Goal: Task Accomplishment & Management: Manage account settings

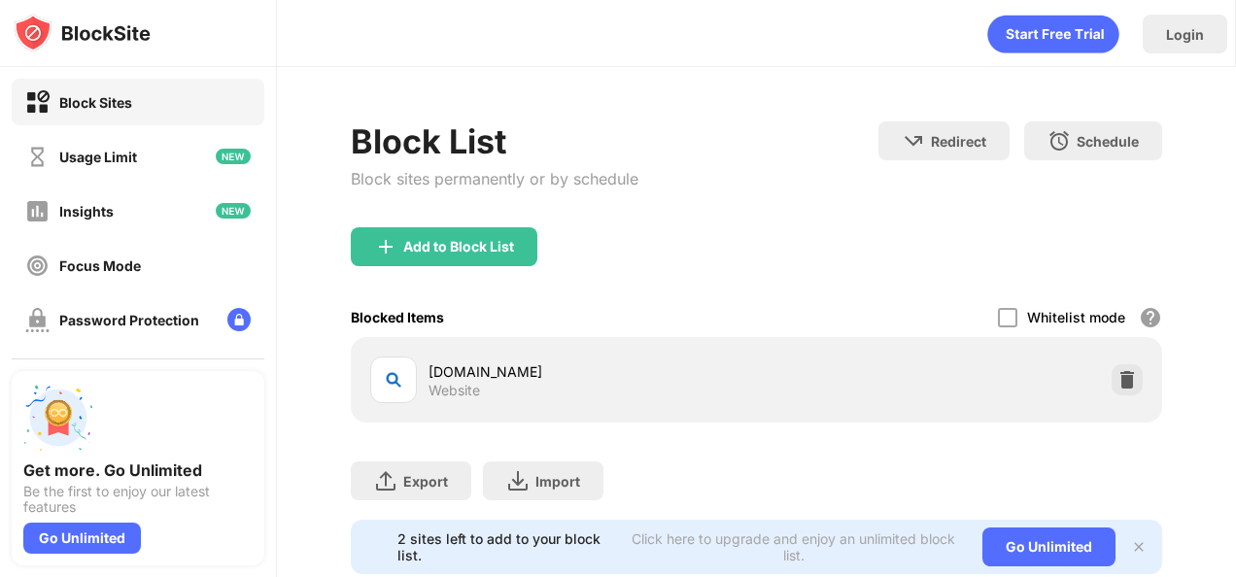
click at [573, 216] on div "Block List Block sites permanently or by schedule" at bounding box center [495, 174] width 288 height 106
click at [478, 243] on div "Add to Block List" at bounding box center [458, 247] width 111 height 16
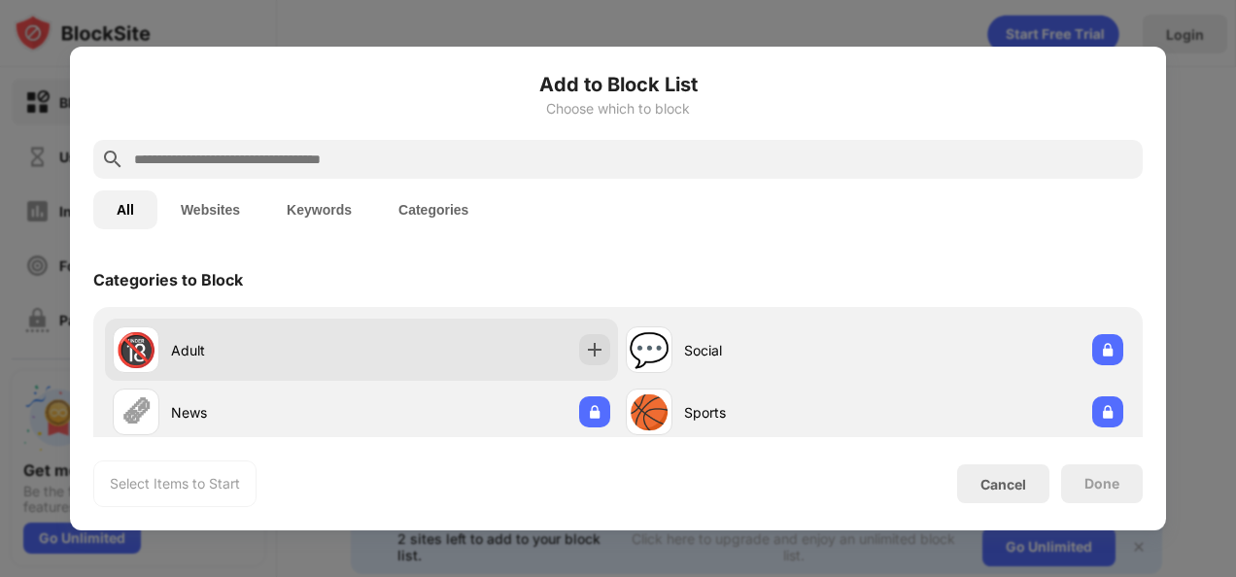
click at [376, 330] on div "🔞 Adult" at bounding box center [361, 350] width 513 height 62
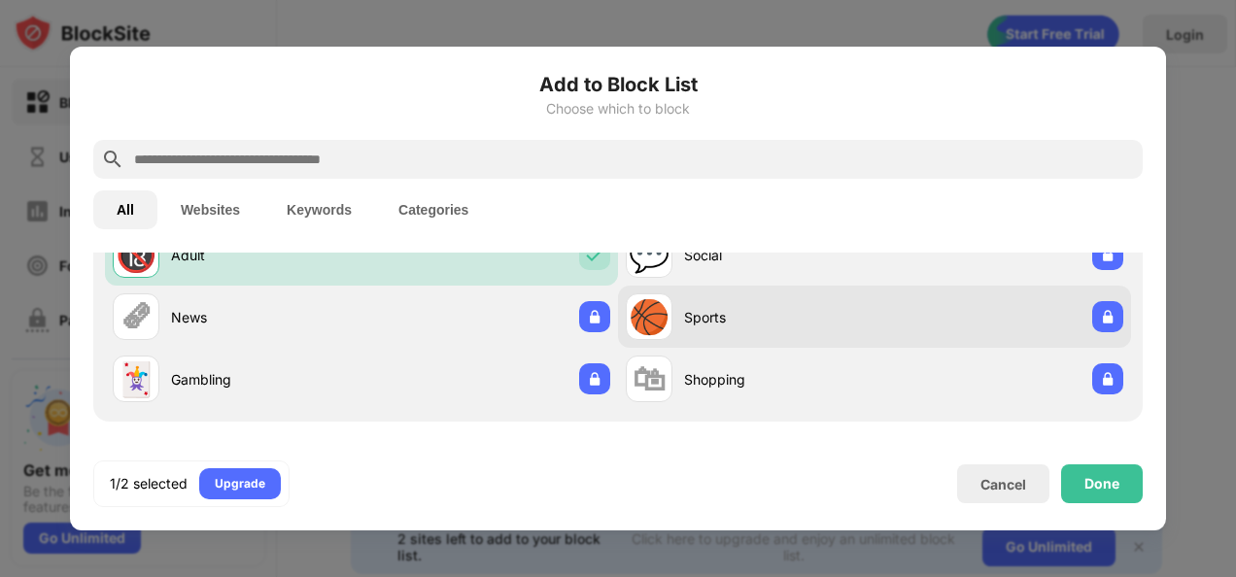
scroll to position [43, 0]
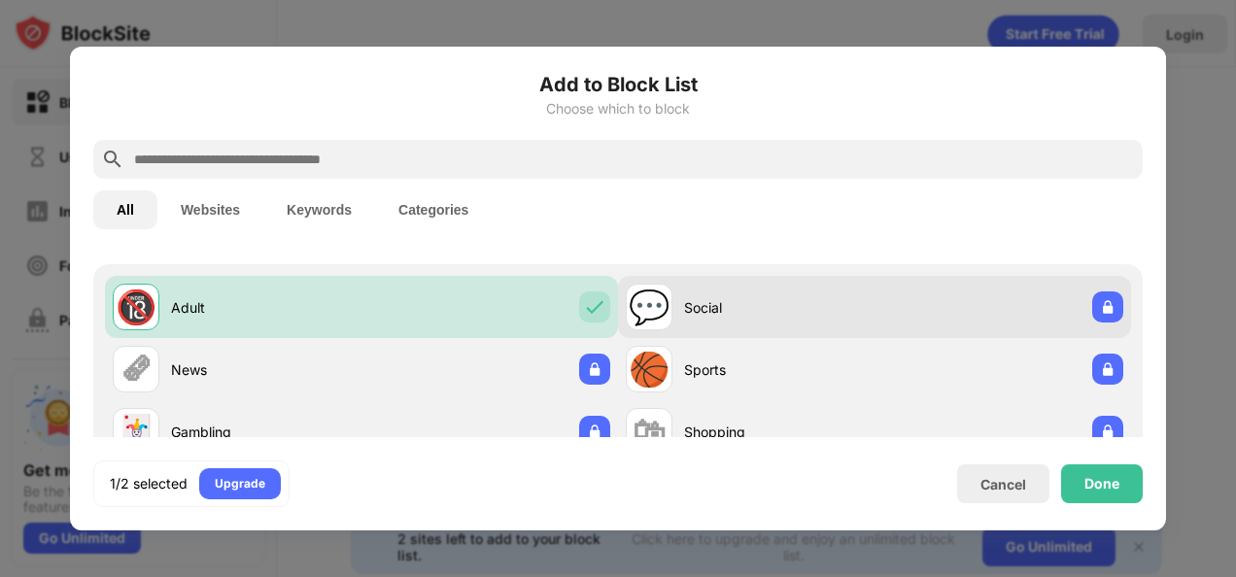
click at [717, 314] on div "Social" at bounding box center [779, 307] width 190 height 20
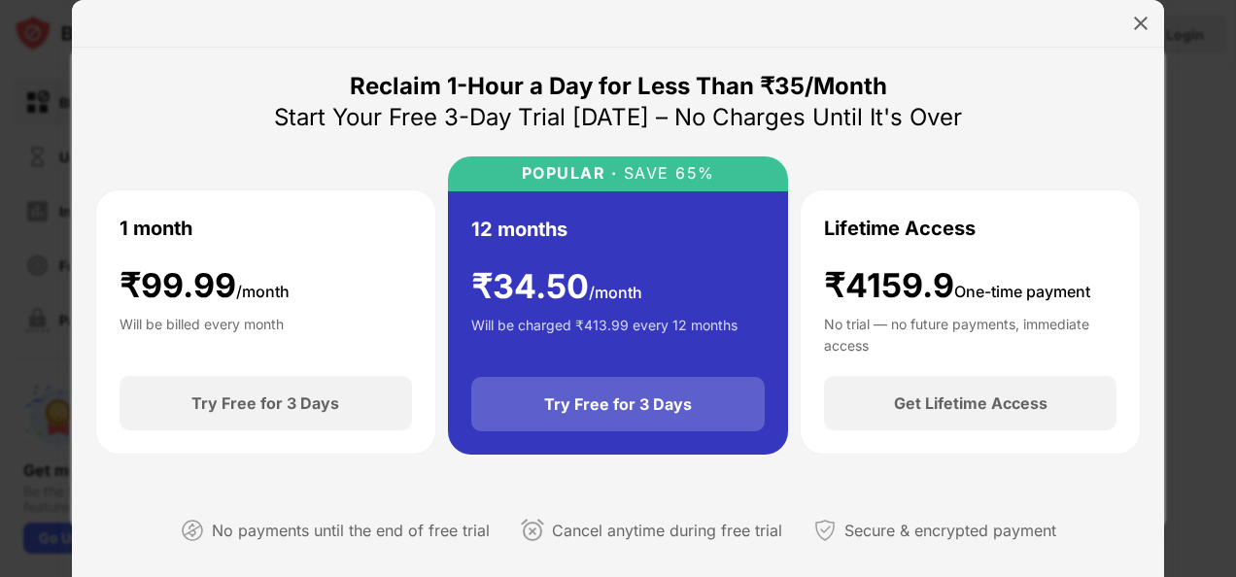
click at [626, 412] on div "Try Free for 3 Days" at bounding box center [618, 403] width 148 height 19
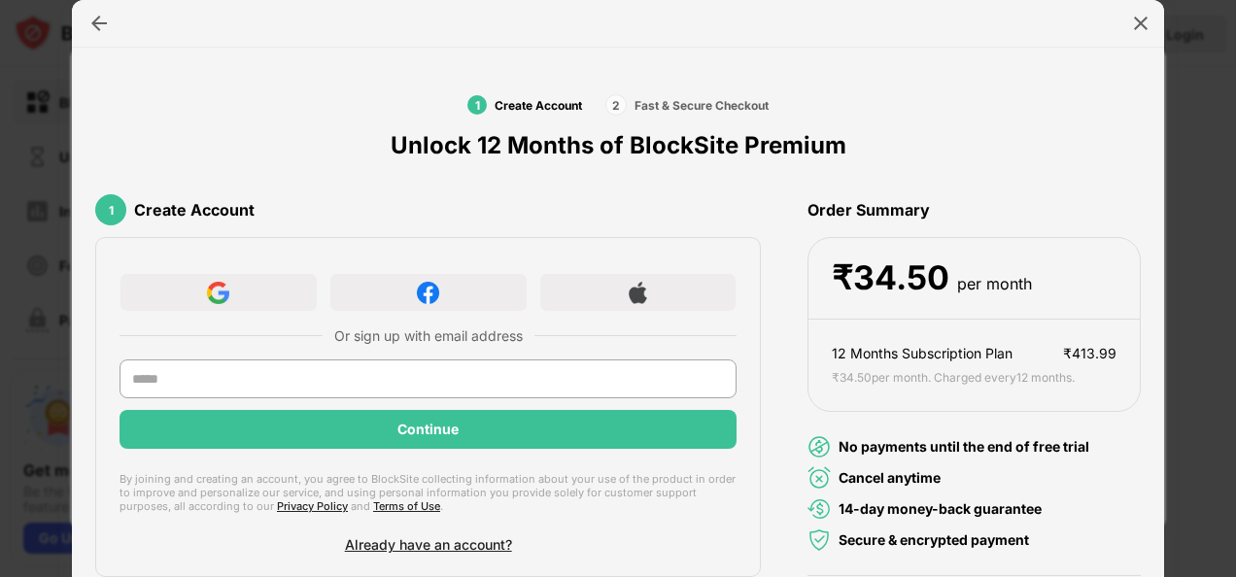
click at [60, 59] on div at bounding box center [618, 288] width 1236 height 577
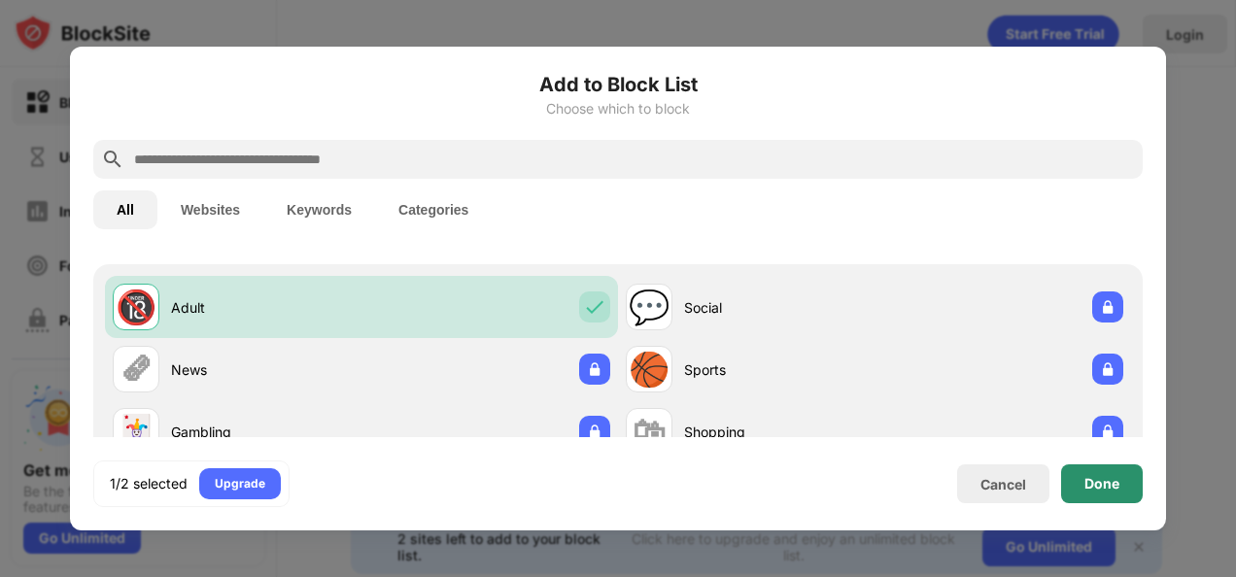
click at [1109, 483] on div "Done" at bounding box center [1101, 484] width 35 height 16
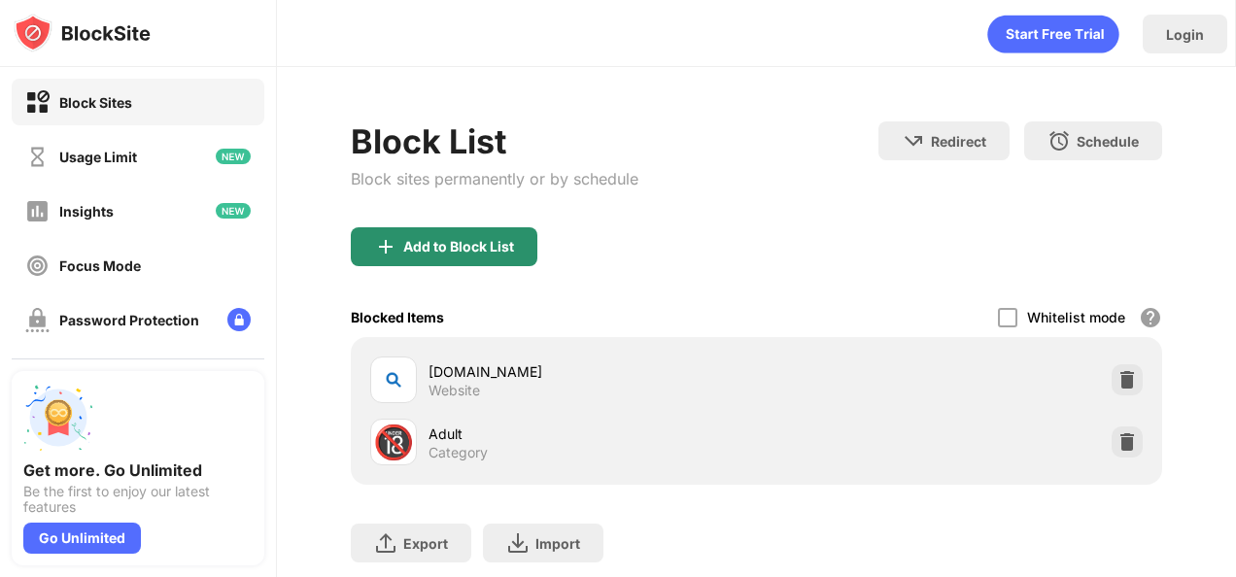
click at [513, 241] on div "Add to Block List" at bounding box center [458, 247] width 111 height 16
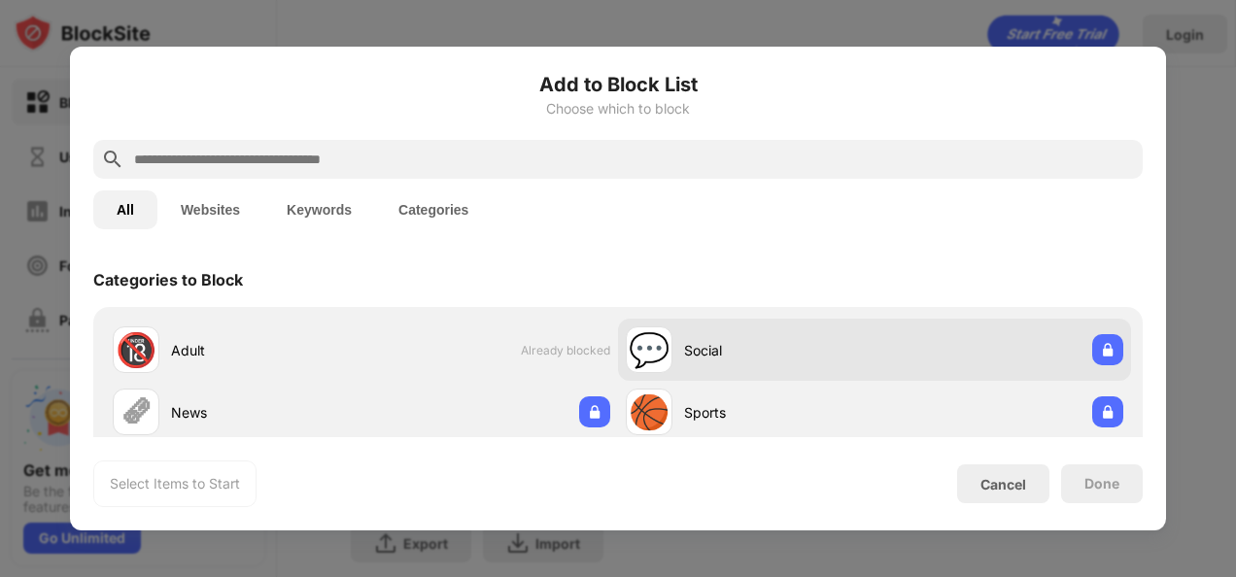
click at [712, 373] on div "💬 Social" at bounding box center [874, 350] width 513 height 62
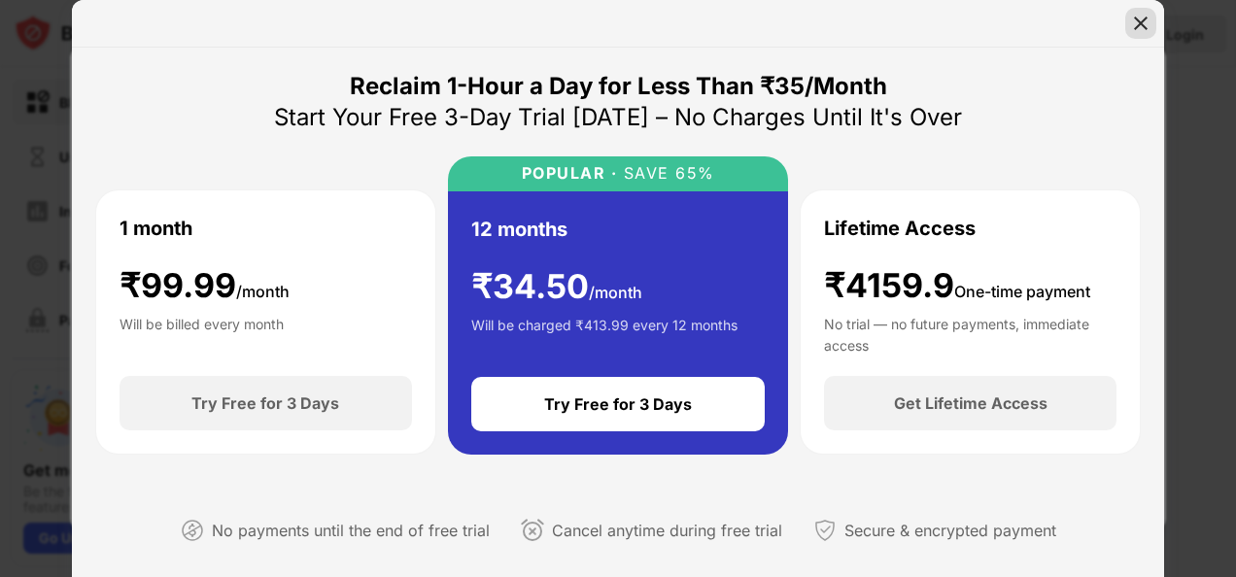
click at [1144, 27] on img at bounding box center [1140, 23] width 19 height 19
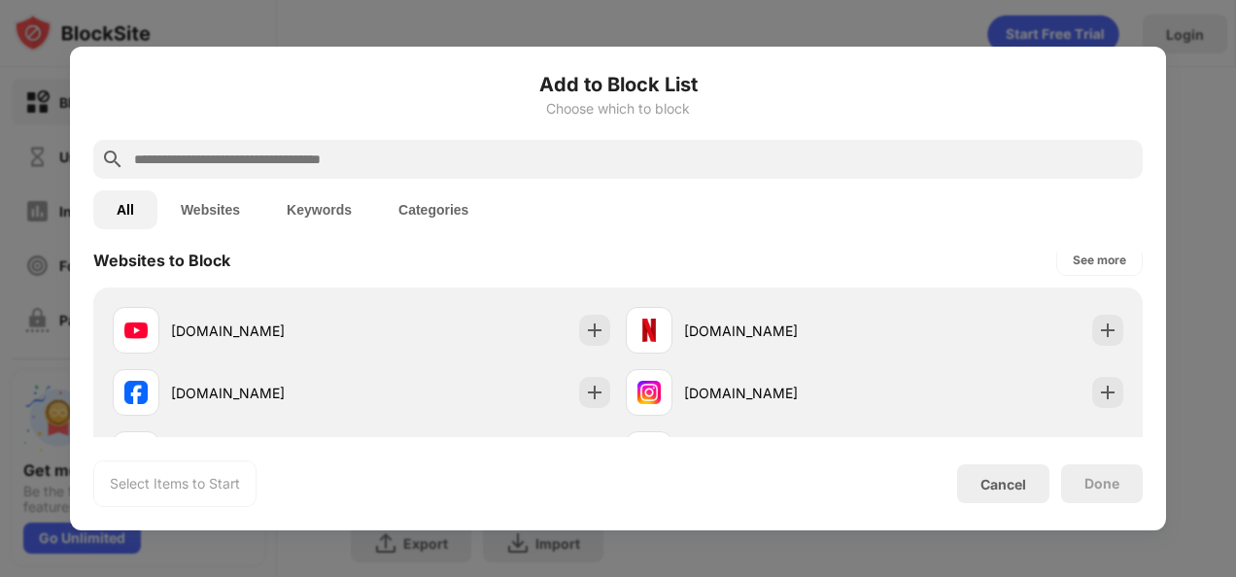
scroll to position [296, 0]
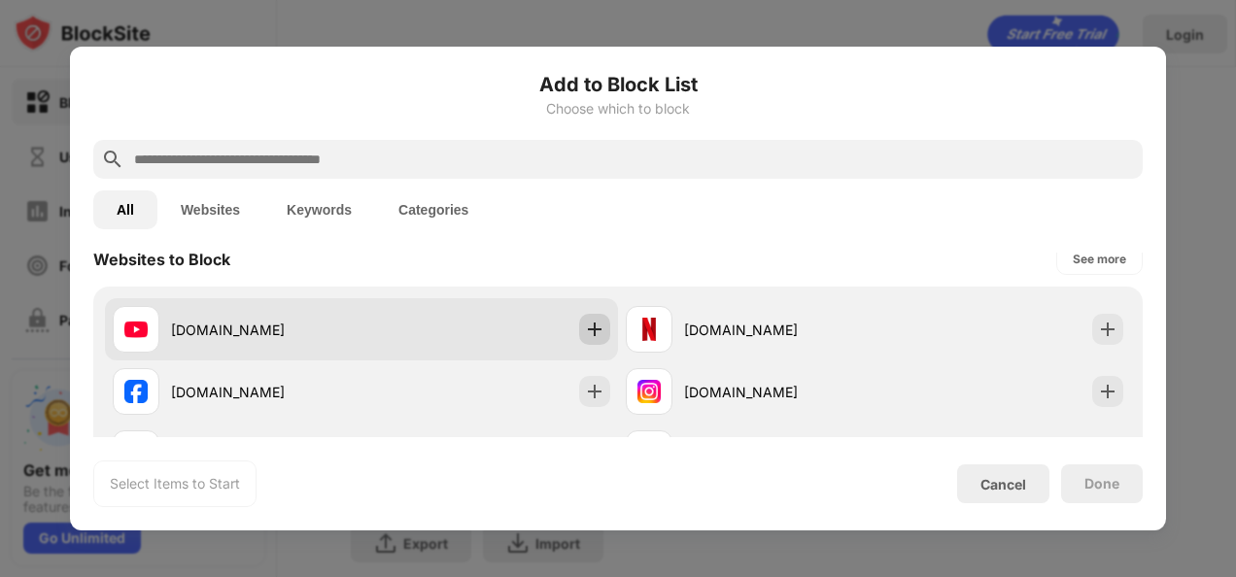
click at [589, 336] on img at bounding box center [594, 329] width 19 height 19
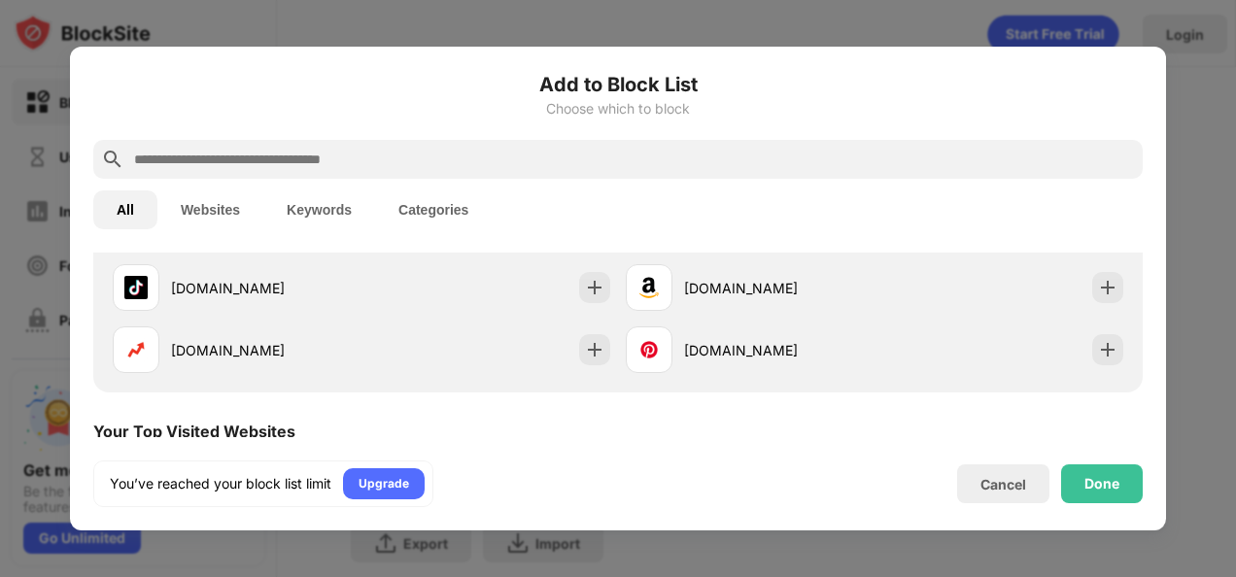
scroll to position [526, 0]
click at [1084, 481] on div "Done" at bounding box center [1101, 484] width 35 height 16
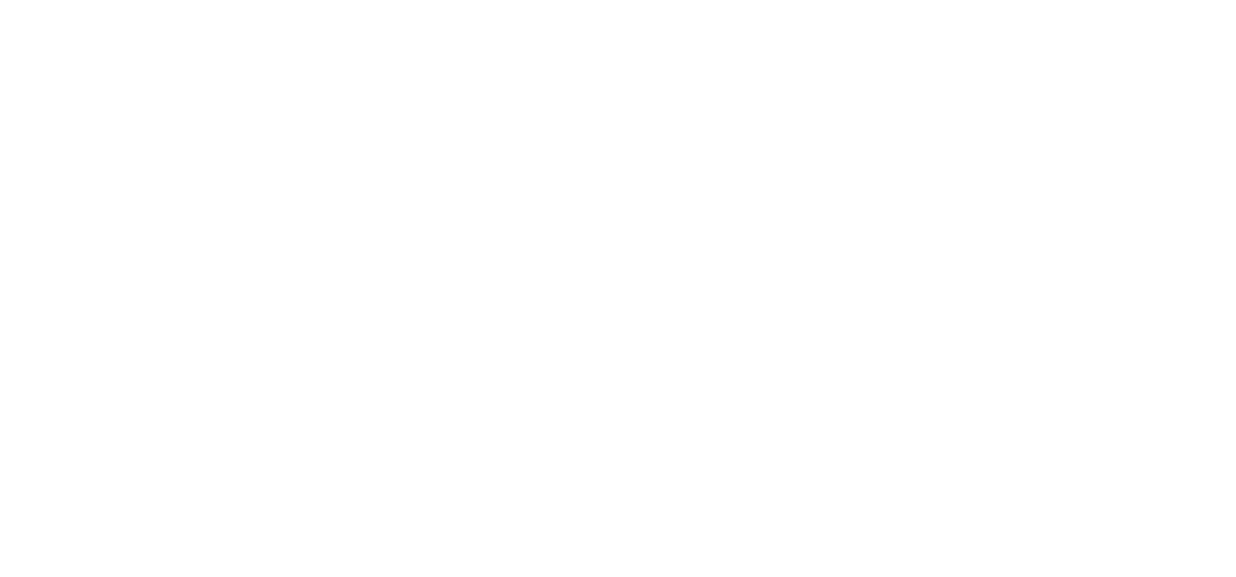
click at [608, 0] on html at bounding box center [618, 0] width 1236 height 0
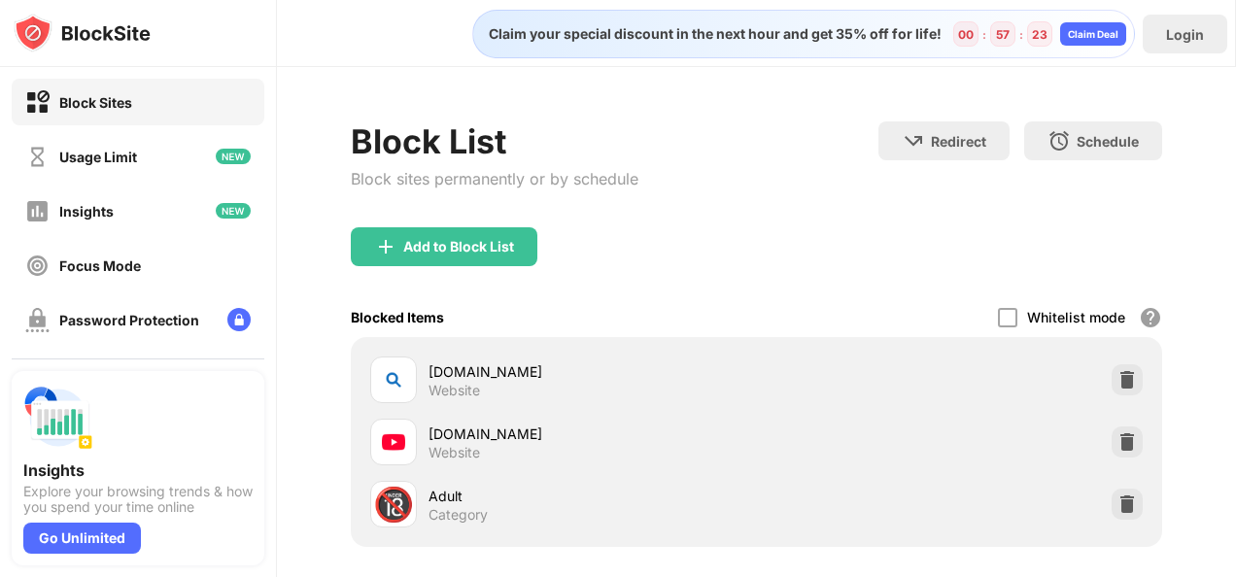
click at [404, 444] on img at bounding box center [393, 441] width 23 height 23
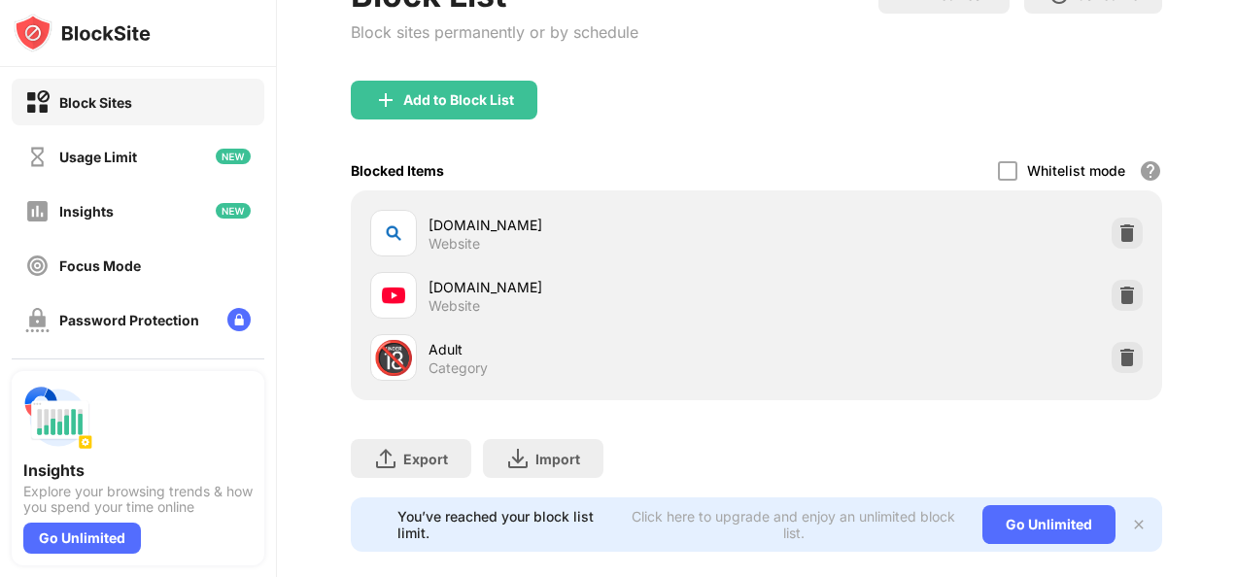
scroll to position [189, 0]
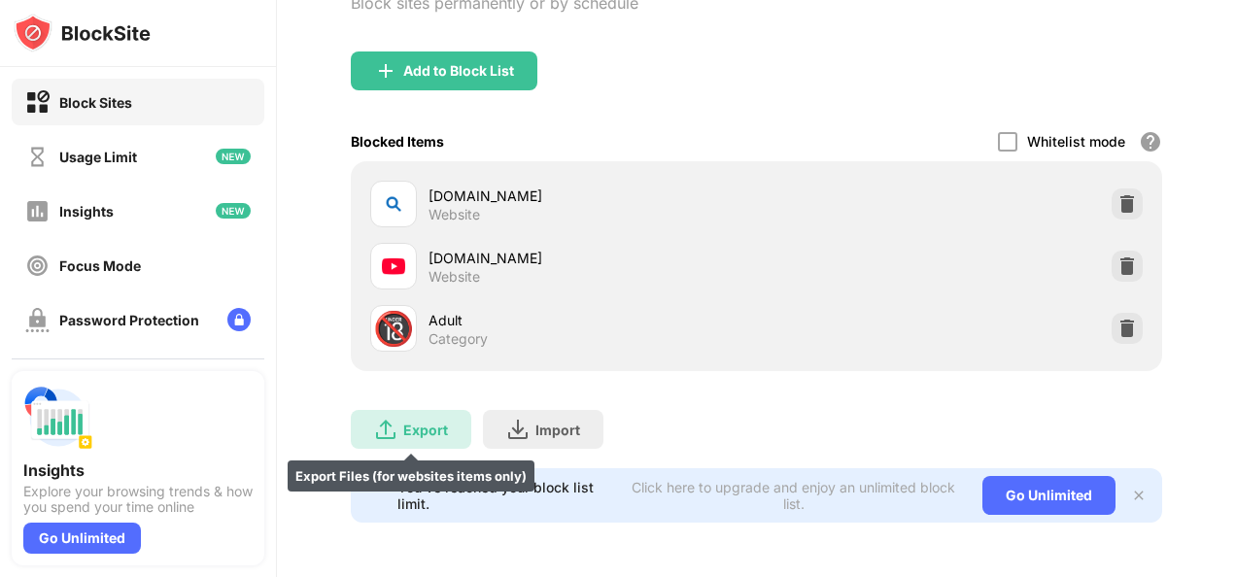
click at [400, 410] on div "Export Export Files (for websites items only)" at bounding box center [411, 429] width 120 height 39
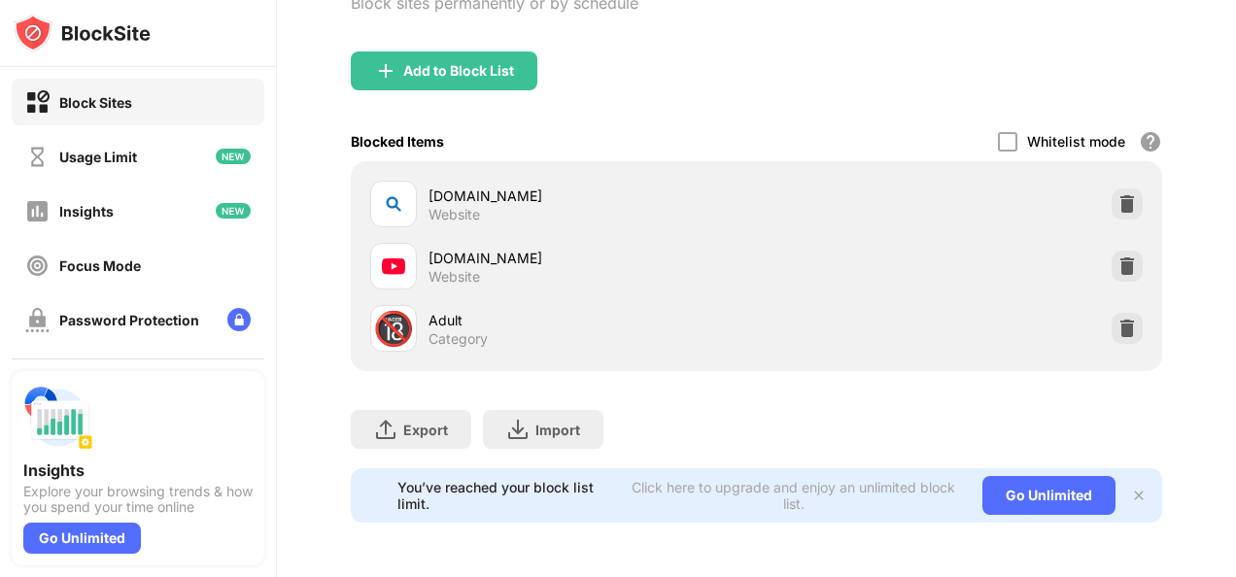
scroll to position [0, 15]
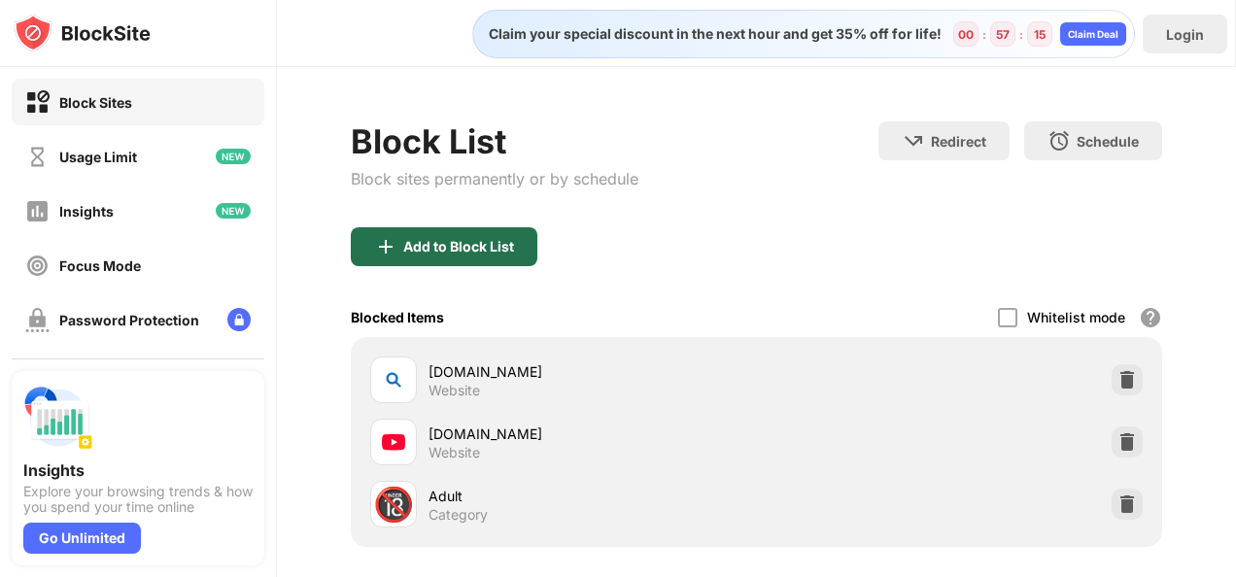
click at [422, 255] on div "Add to Block List" at bounding box center [444, 246] width 187 height 39
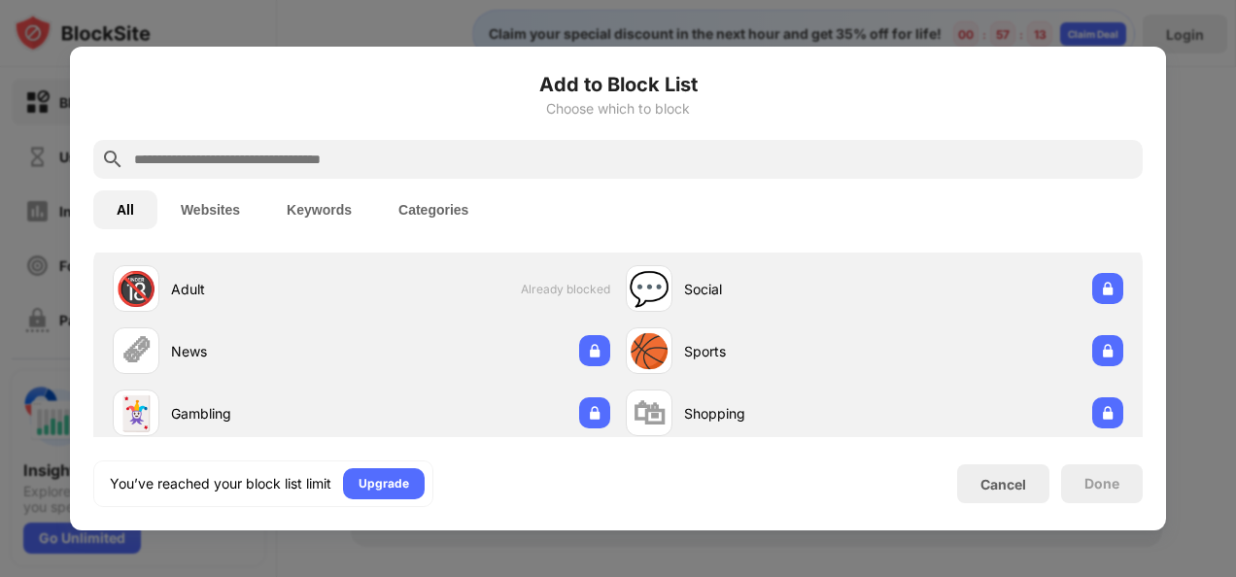
scroll to position [223, 0]
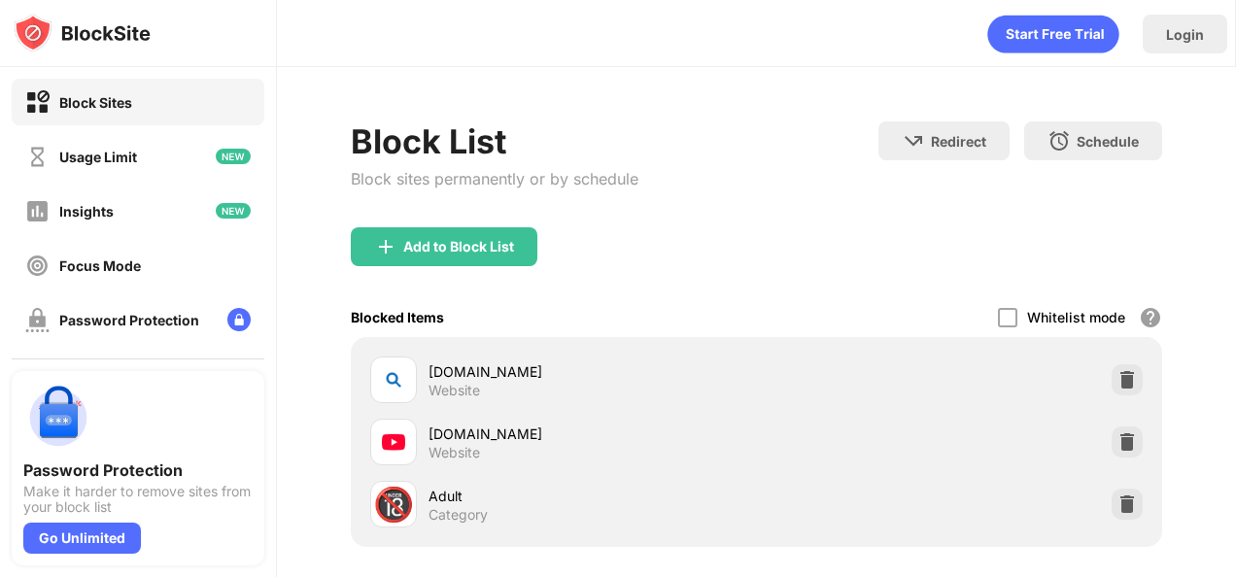
scroll to position [36, 0]
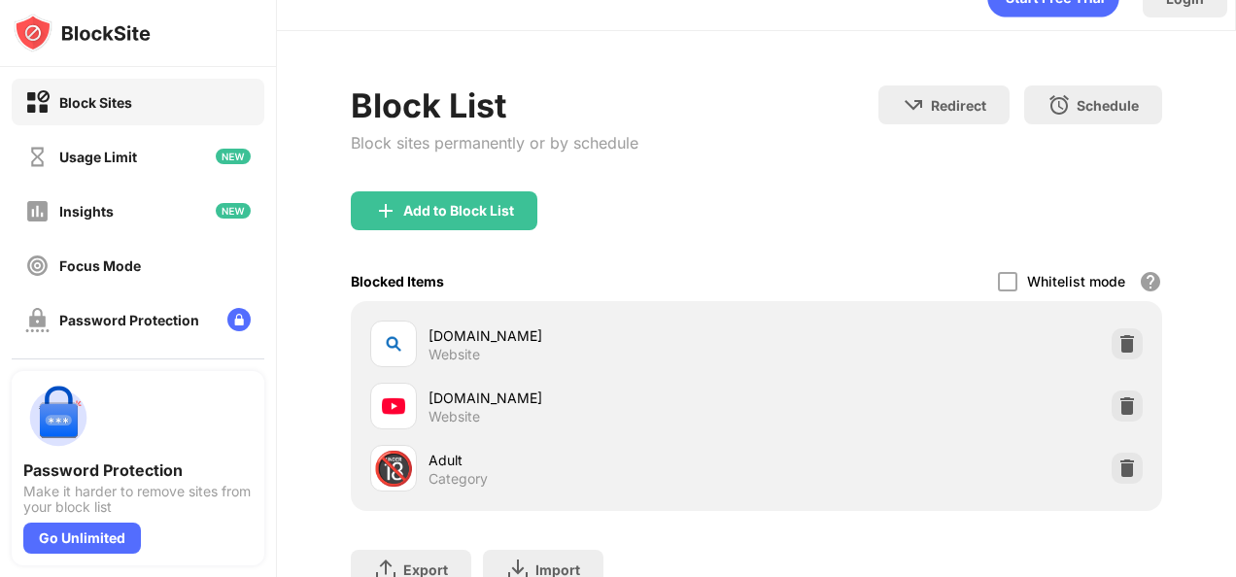
click at [400, 412] on img at bounding box center [393, 405] width 23 height 23
click at [998, 278] on div at bounding box center [1007, 281] width 19 height 19
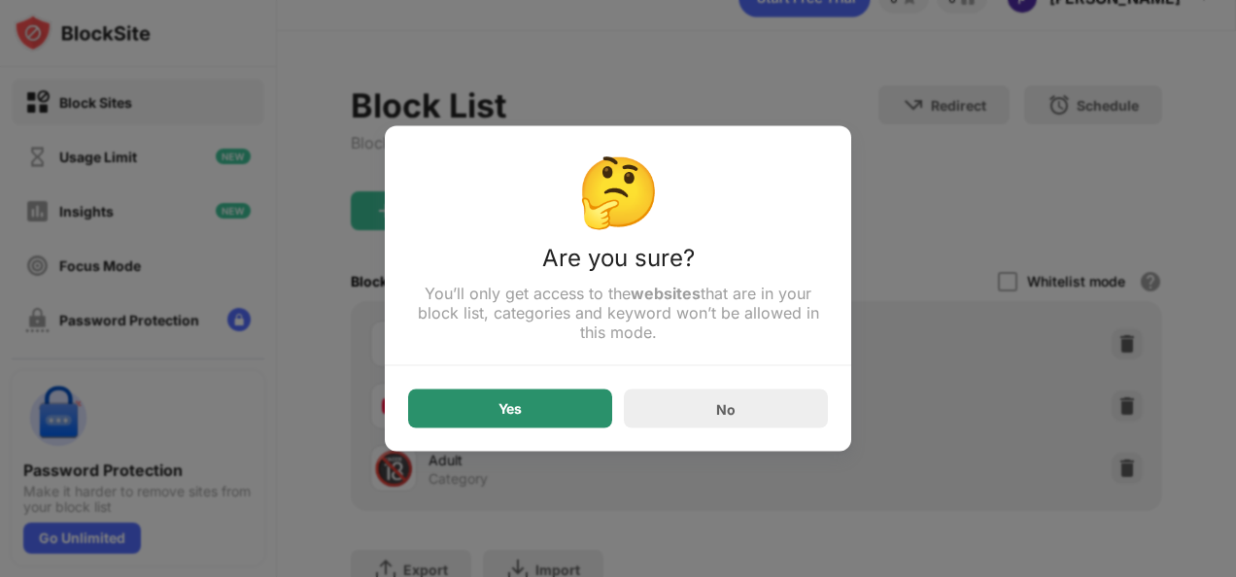
click at [583, 409] on div "Yes" at bounding box center [510, 409] width 204 height 39
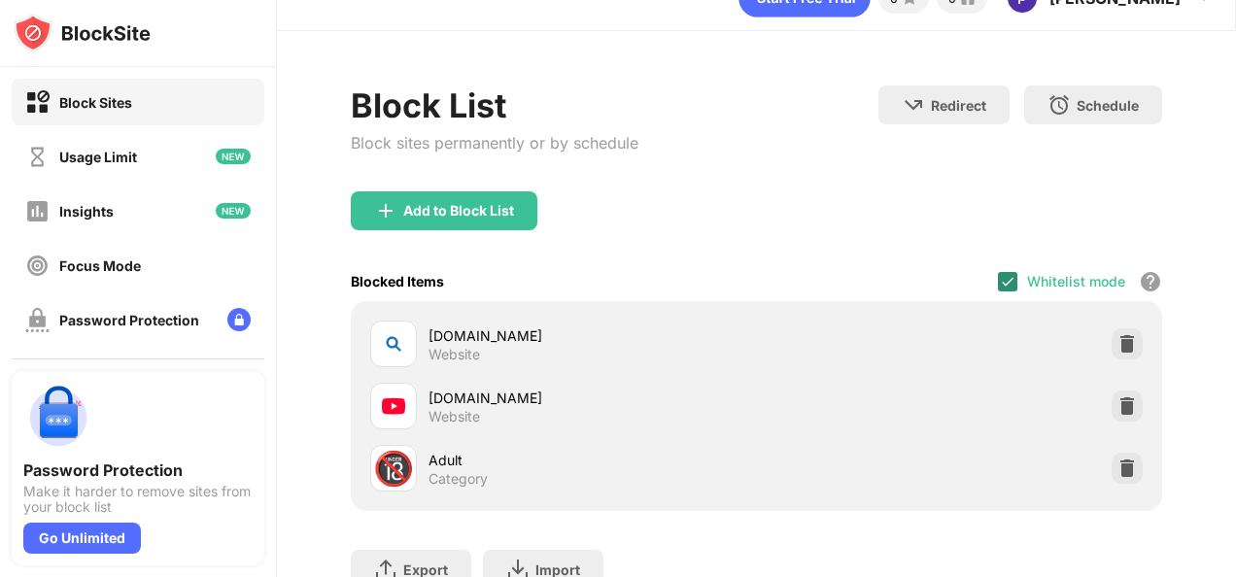
click at [1000, 275] on img at bounding box center [1008, 282] width 16 height 16
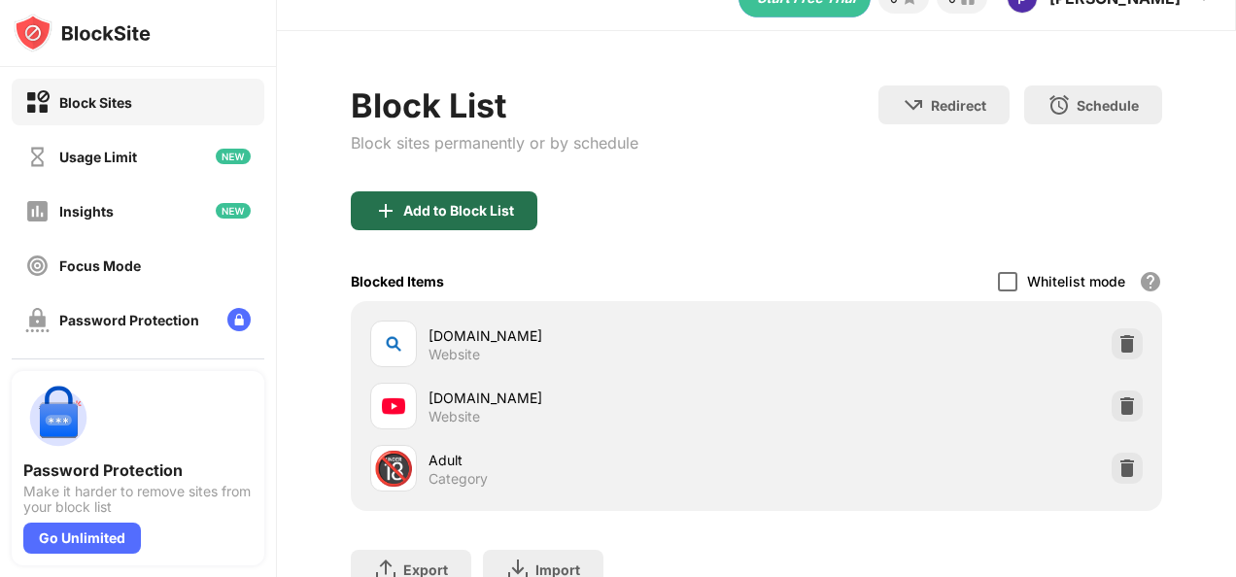
click at [507, 211] on div "Add to Block List" at bounding box center [458, 211] width 111 height 16
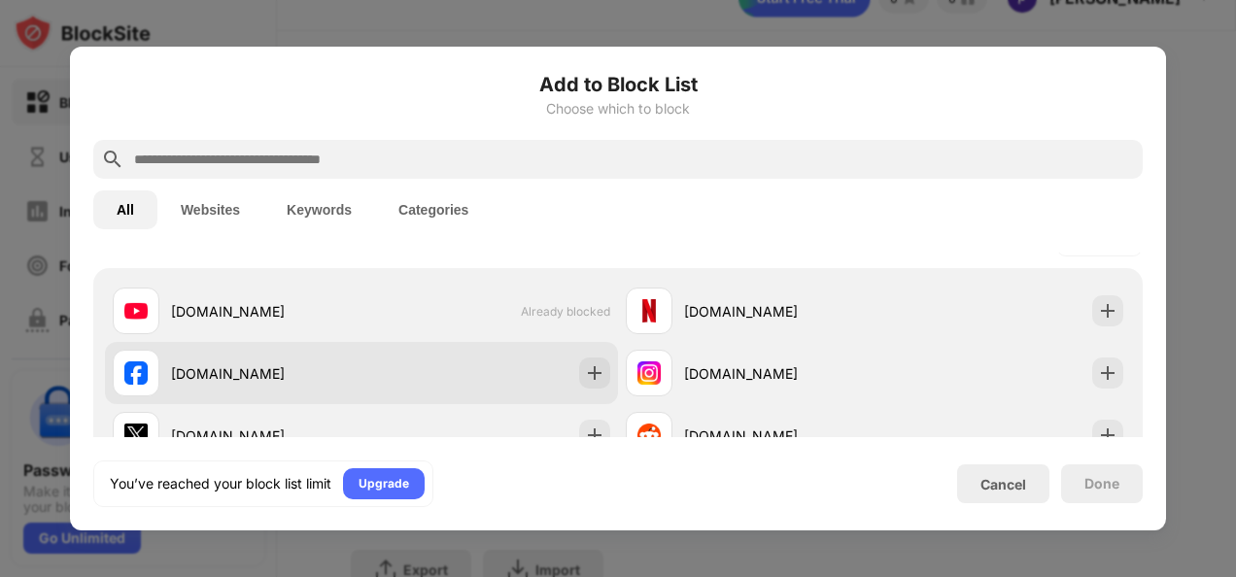
scroll to position [349, 0]
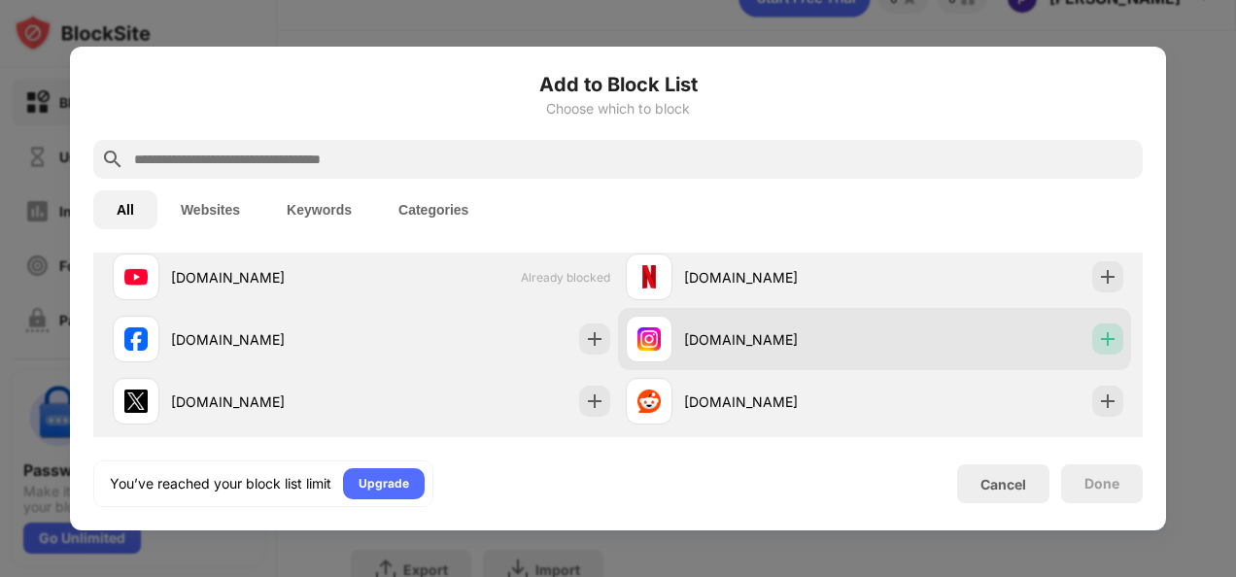
click at [1098, 338] on img at bounding box center [1107, 338] width 19 height 19
